Goal: Information Seeking & Learning: Learn about a topic

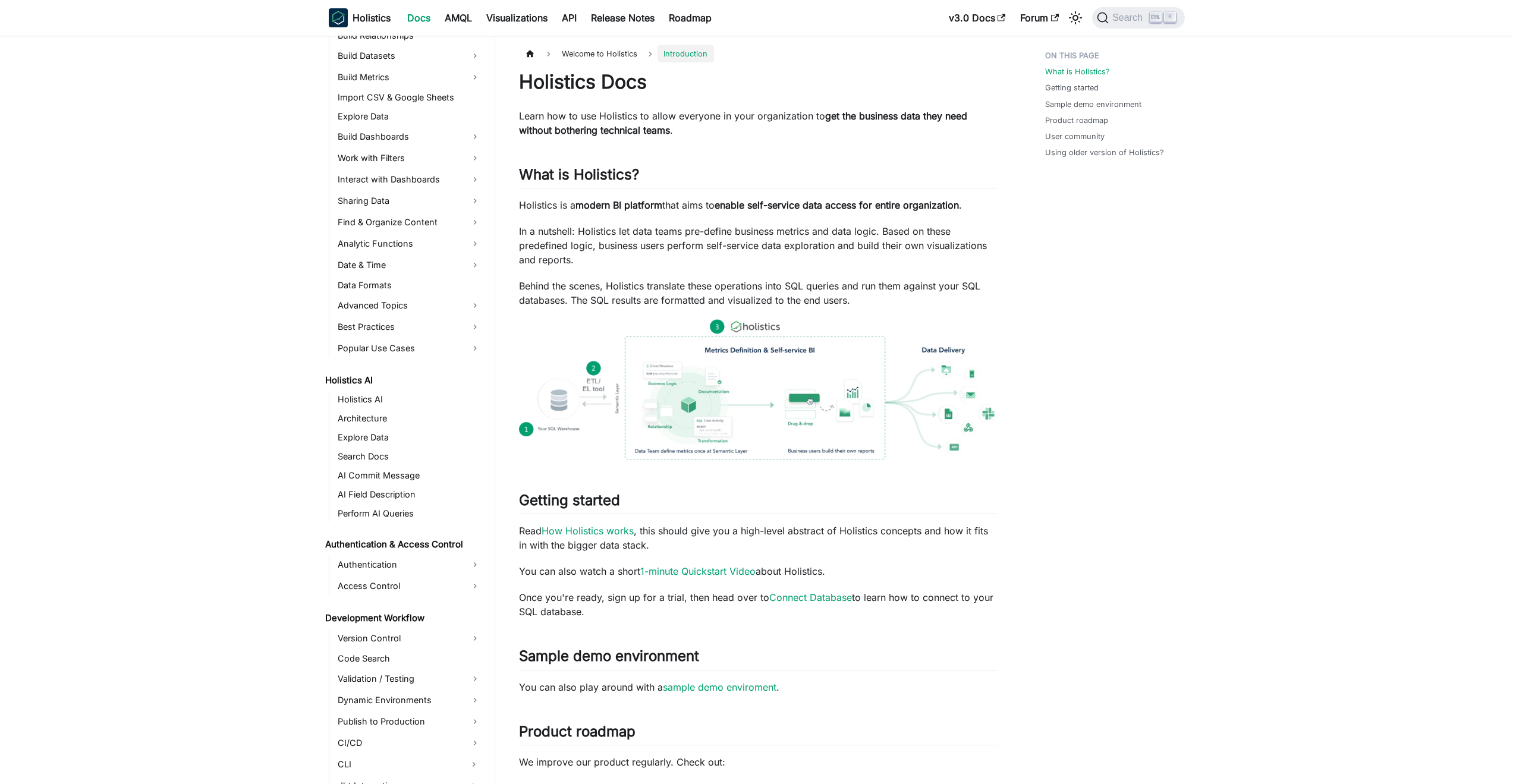
scroll to position [250, 0]
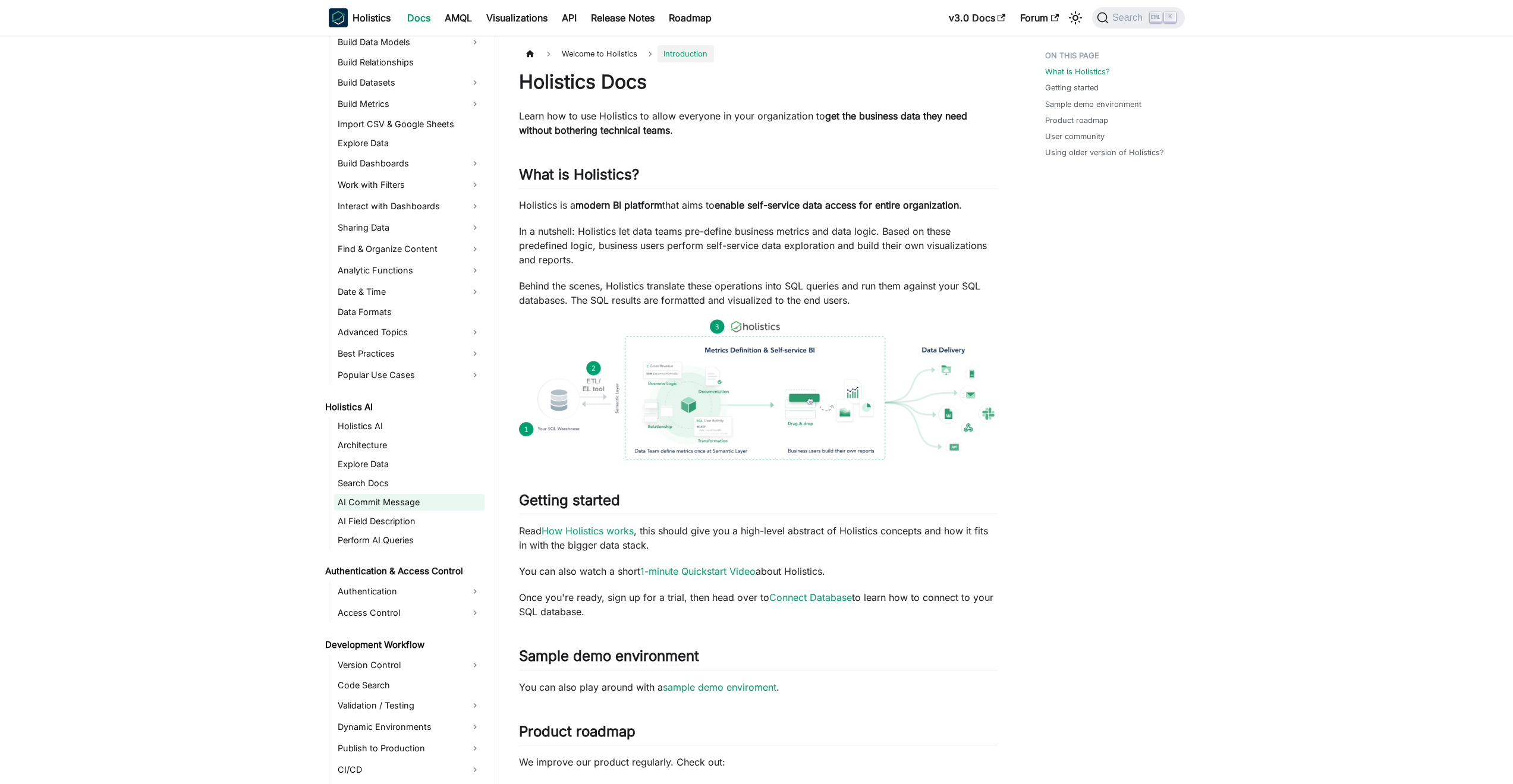
click at [390, 501] on link "AI Commit Message" at bounding box center [409, 502] width 150 height 17
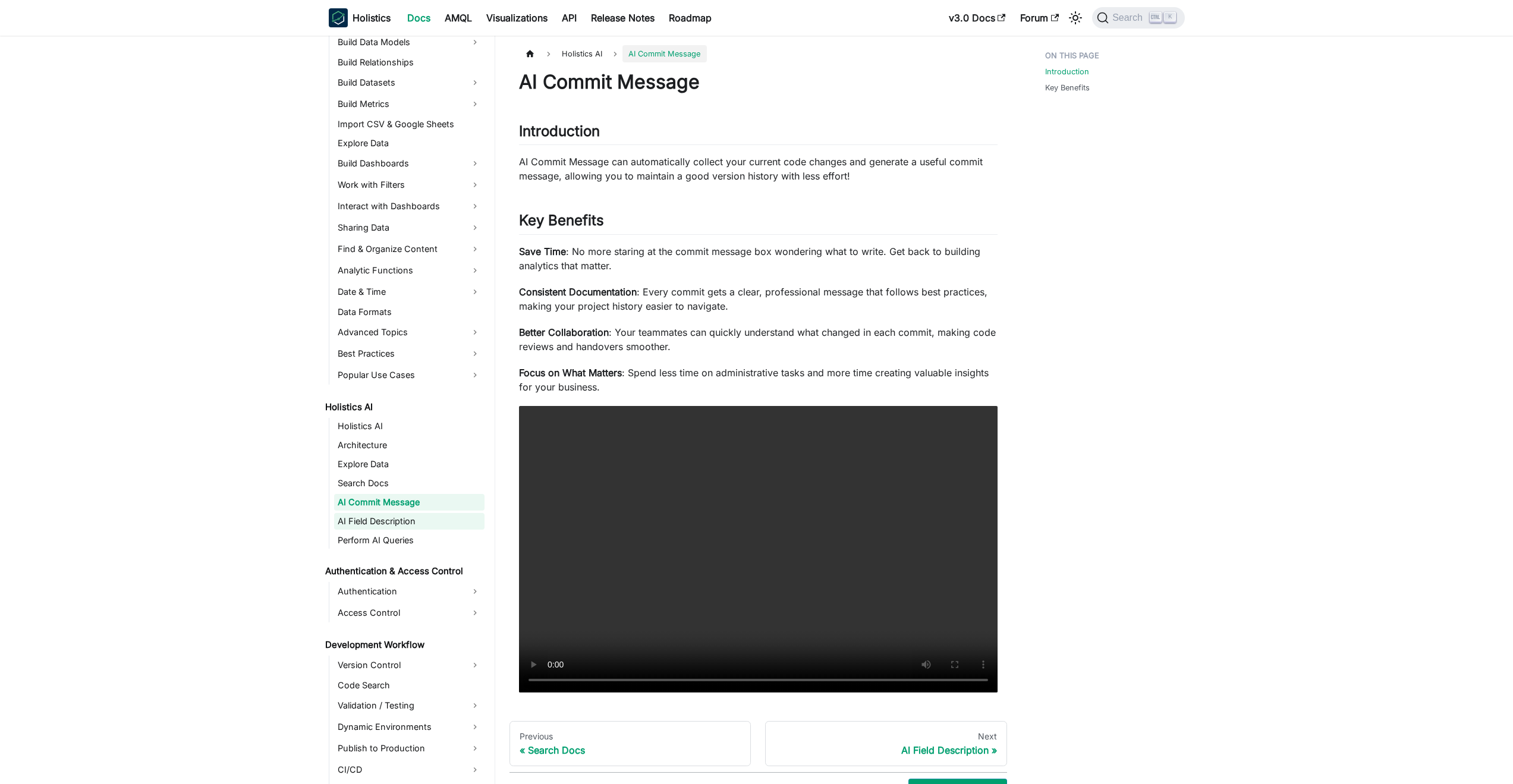
click at [393, 519] on link "AI Field Description" at bounding box center [409, 521] width 150 height 17
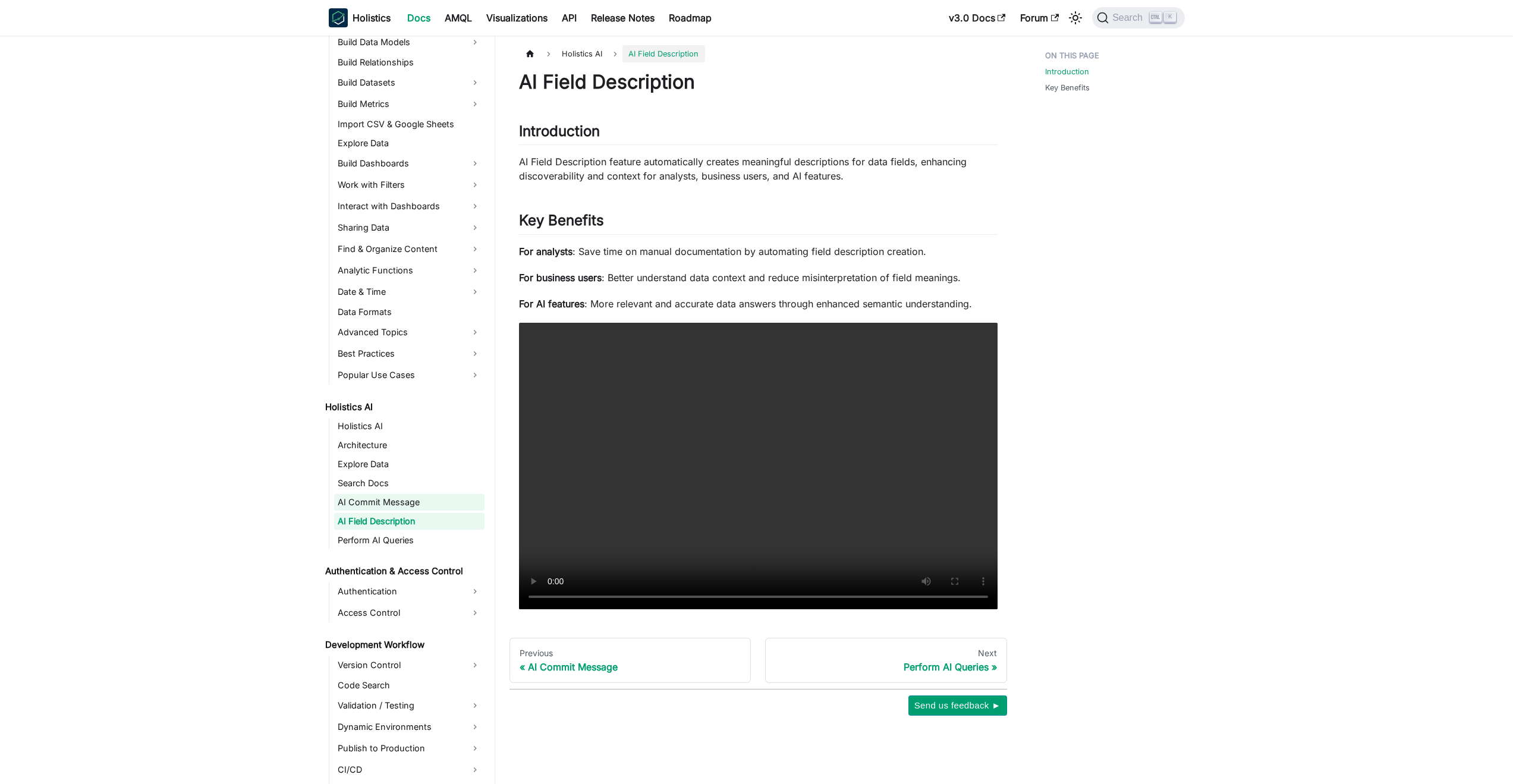
click at [395, 501] on link "AI Commit Message" at bounding box center [409, 502] width 150 height 17
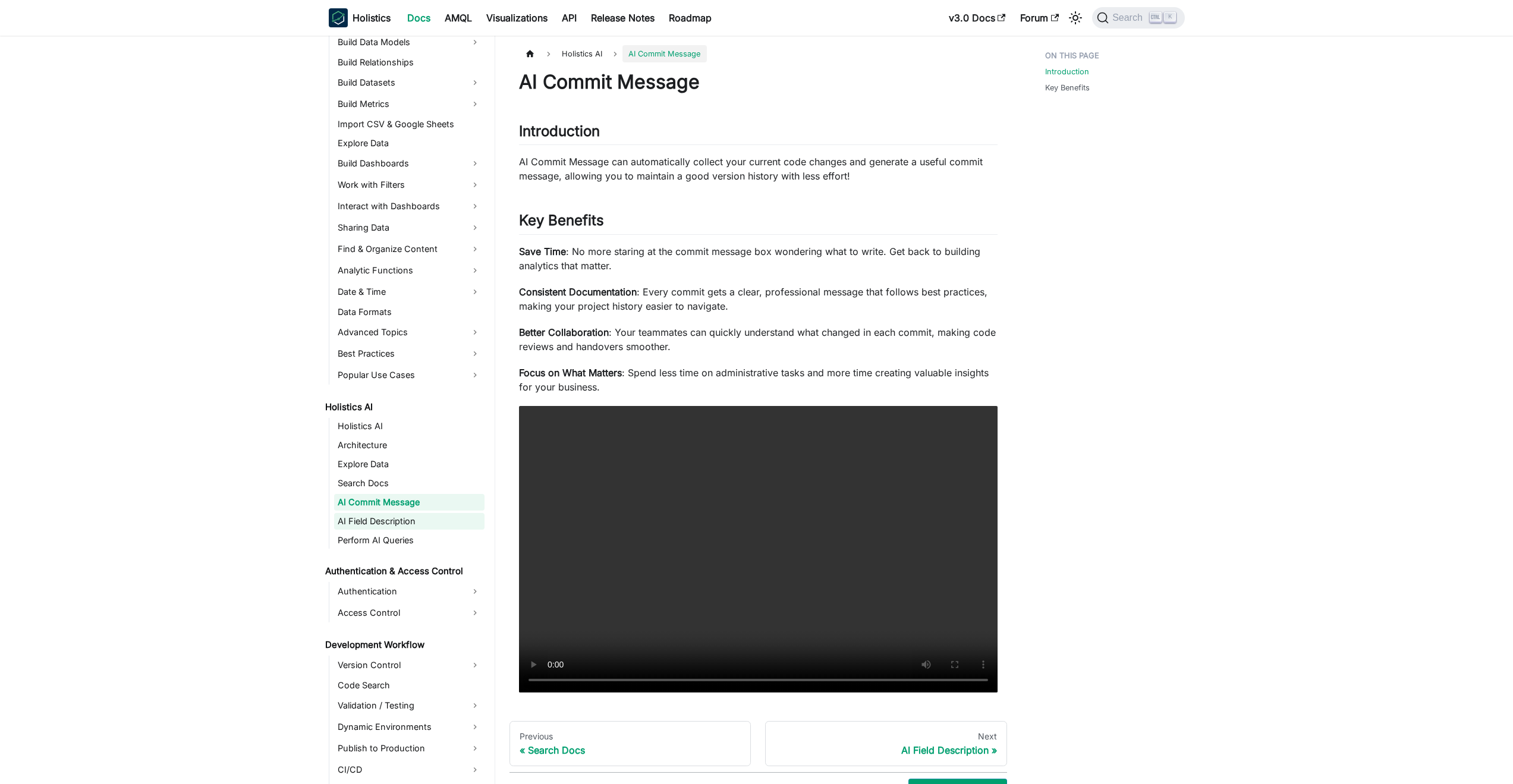
click at [407, 516] on link "AI Field Description" at bounding box center [409, 521] width 150 height 17
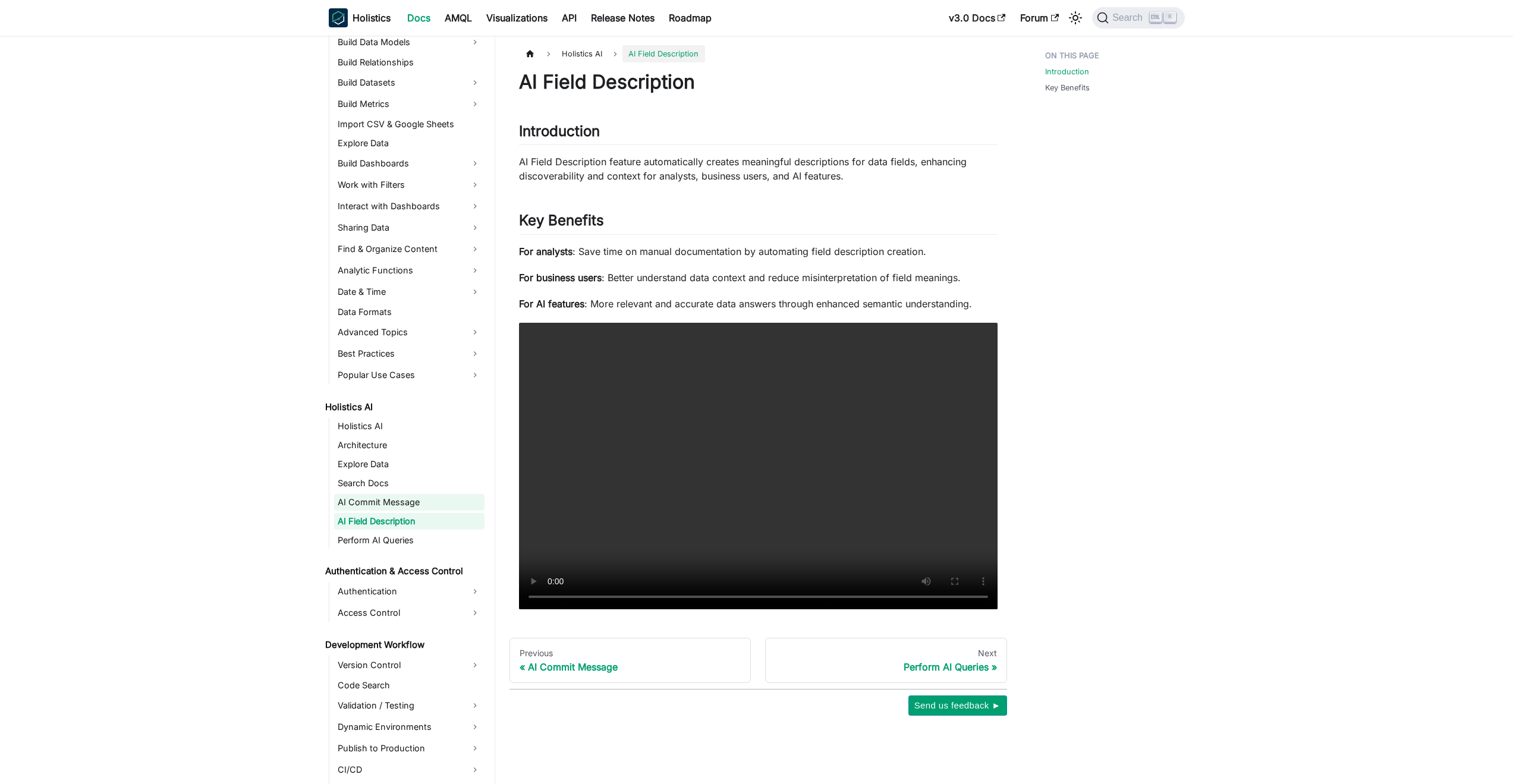
click at [401, 506] on link "AI Commit Message" at bounding box center [409, 502] width 150 height 17
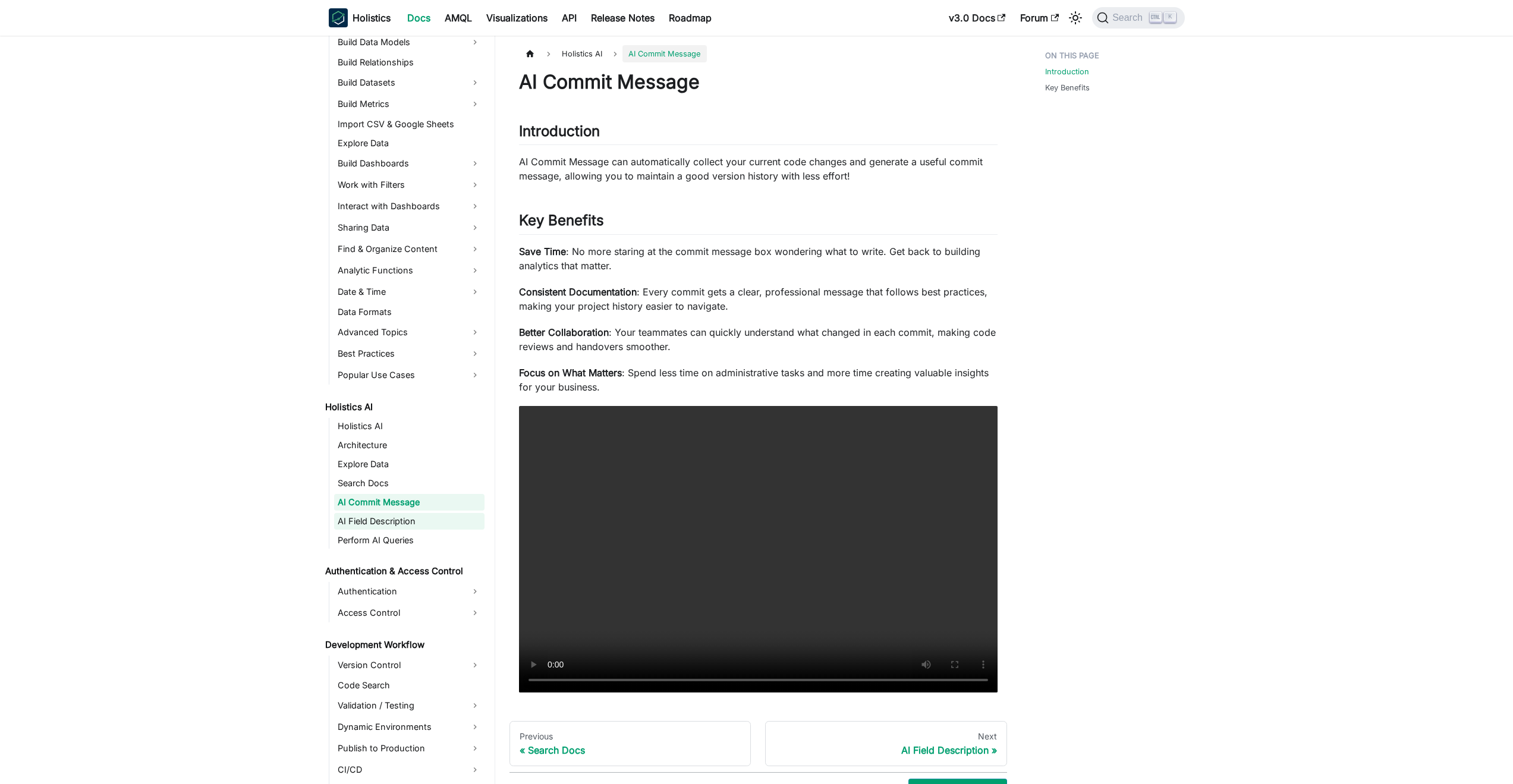
click at [411, 526] on link "AI Field Description" at bounding box center [409, 521] width 150 height 17
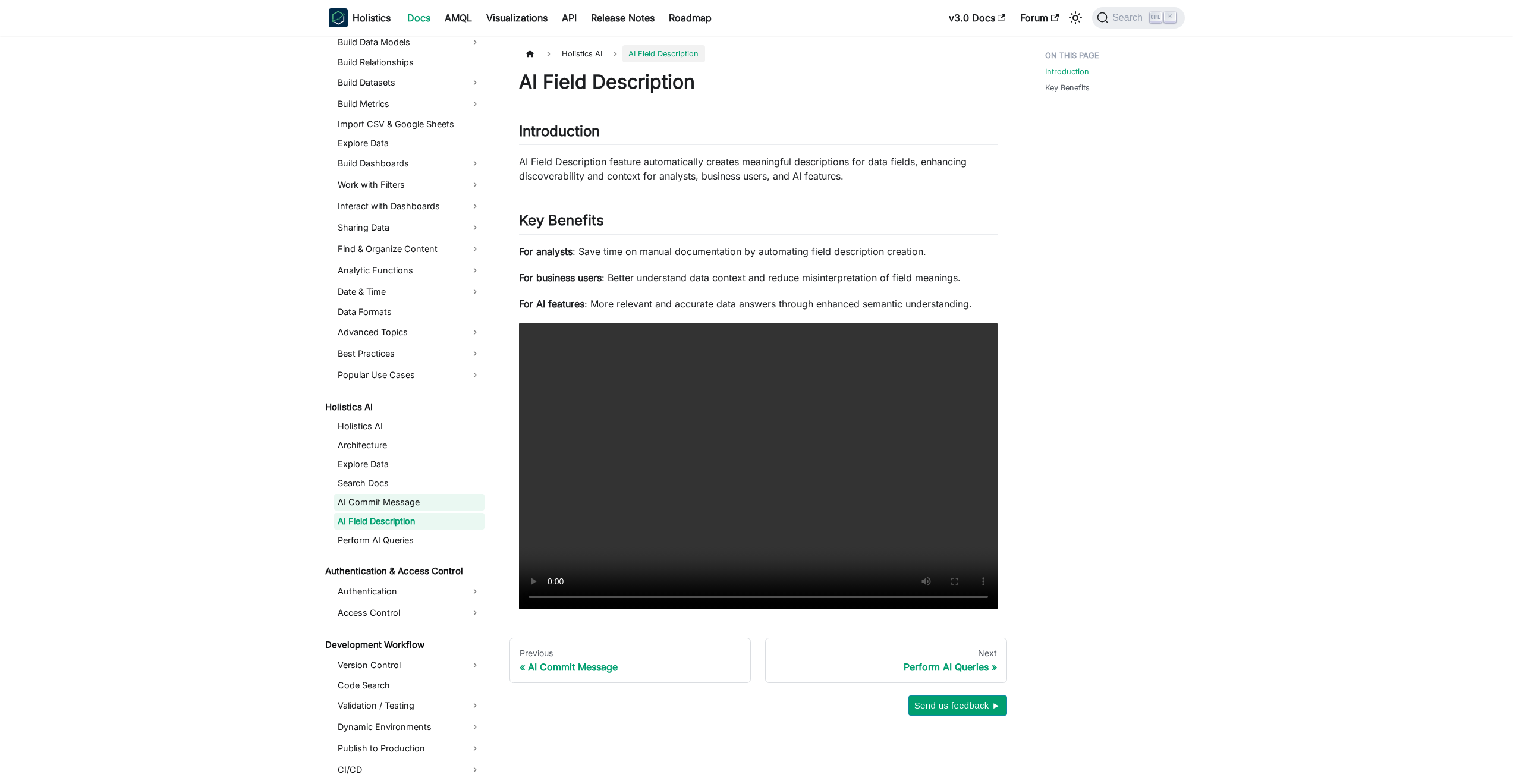
click at [413, 503] on link "AI Commit Message" at bounding box center [409, 502] width 150 height 17
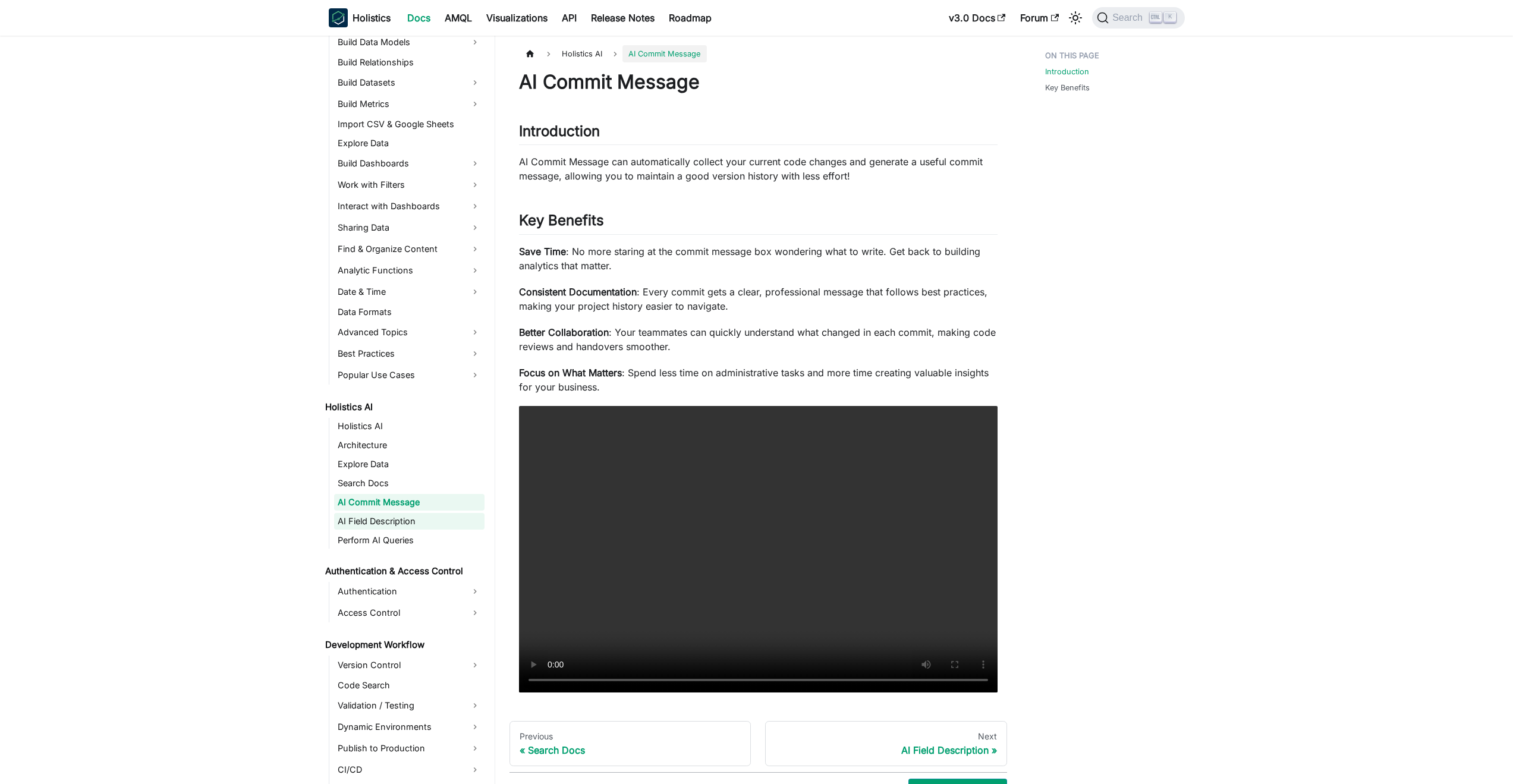
click at [418, 519] on link "AI Field Description" at bounding box center [409, 521] width 150 height 17
